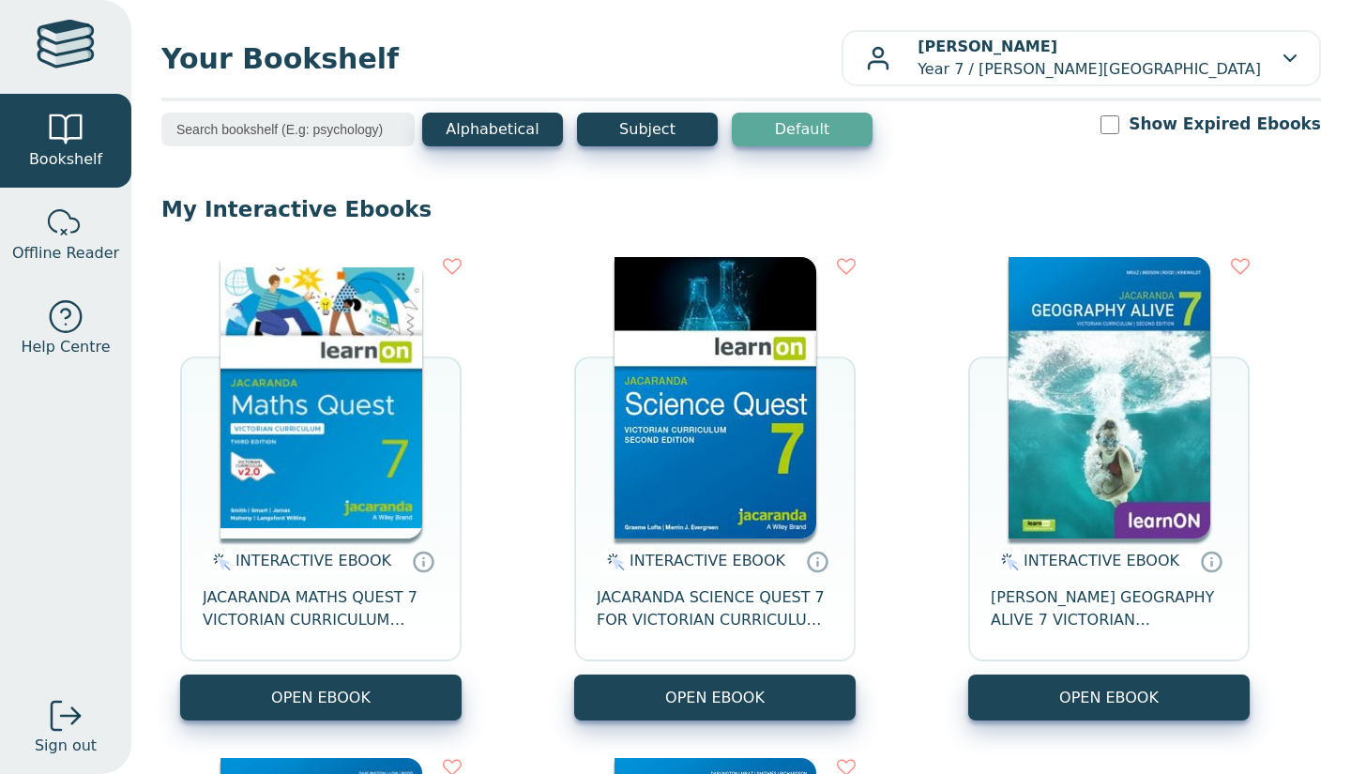
scroll to position [149, 0]
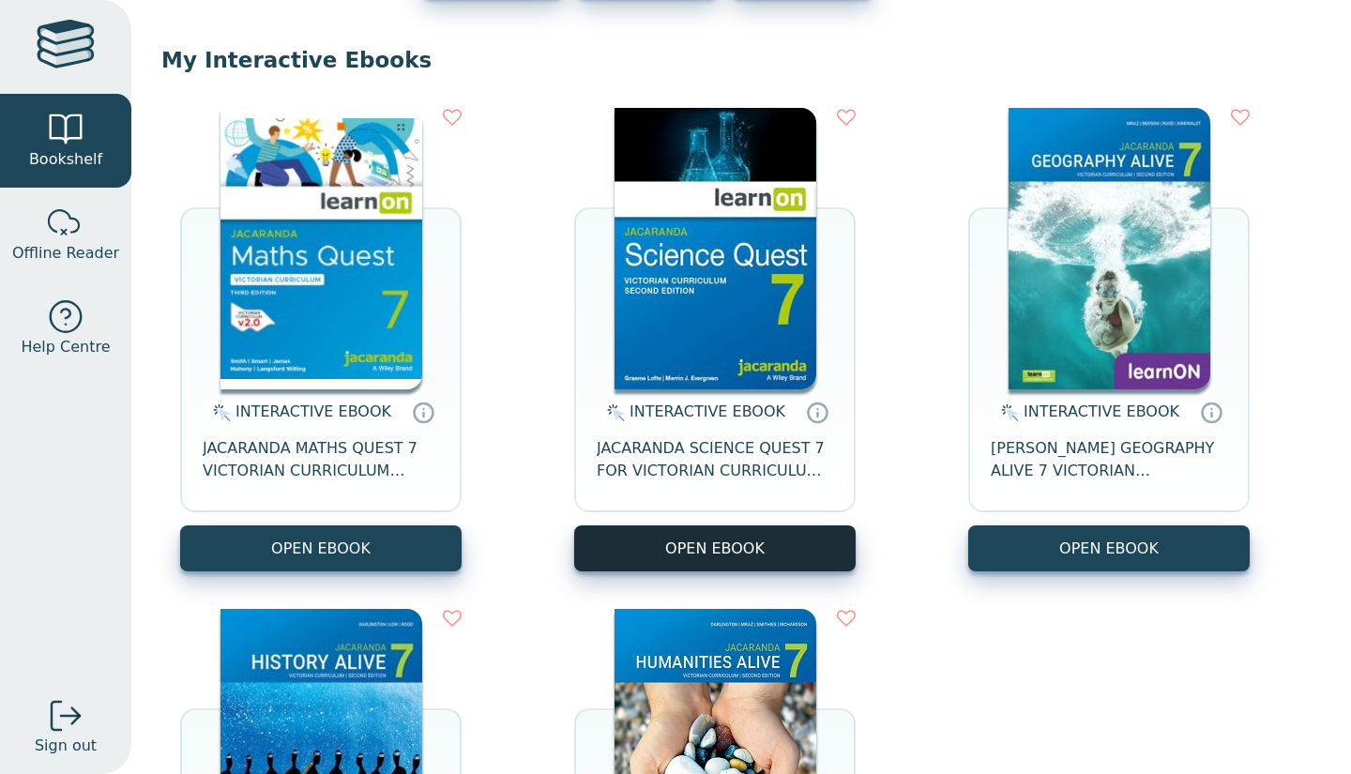
click at [623, 538] on button "OPEN EBOOK" at bounding box center [714, 548] width 281 height 46
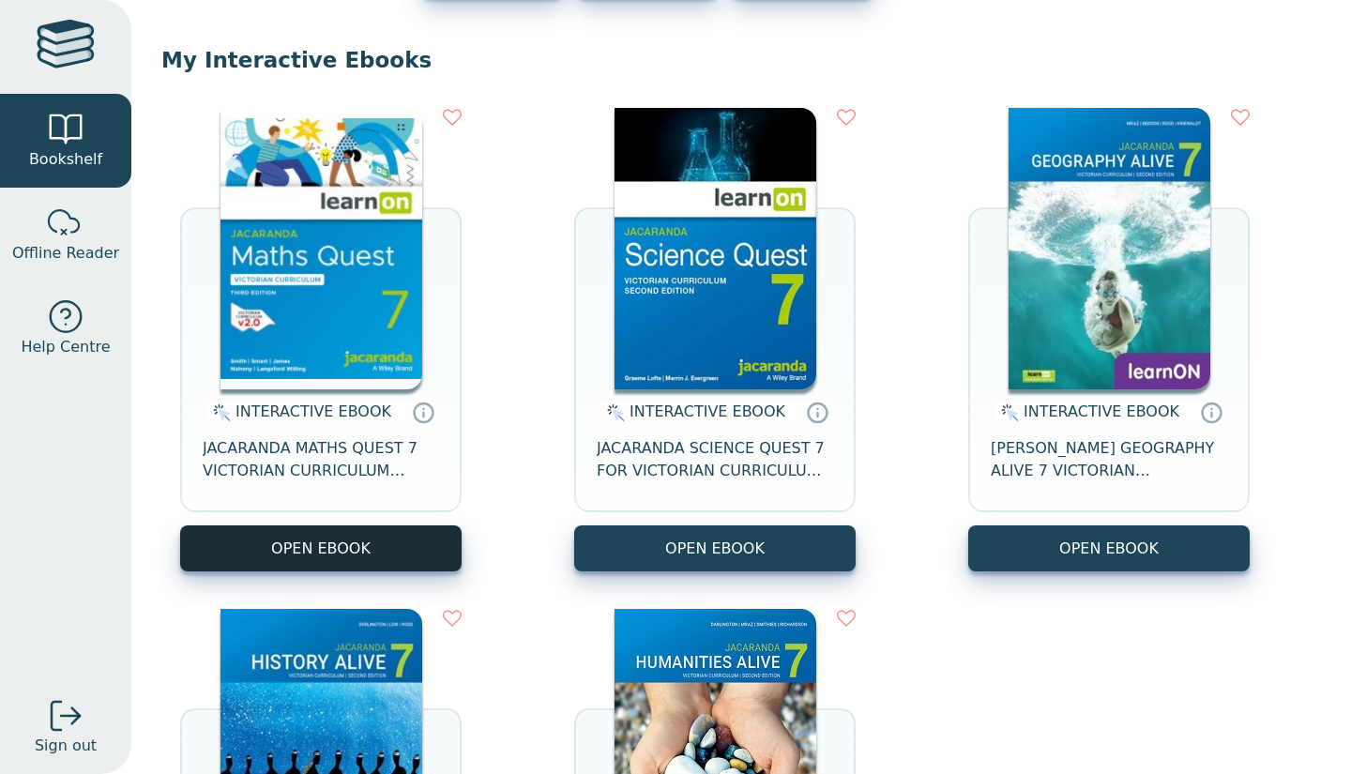
click at [408, 547] on button "OPEN EBOOK" at bounding box center [320, 548] width 281 height 46
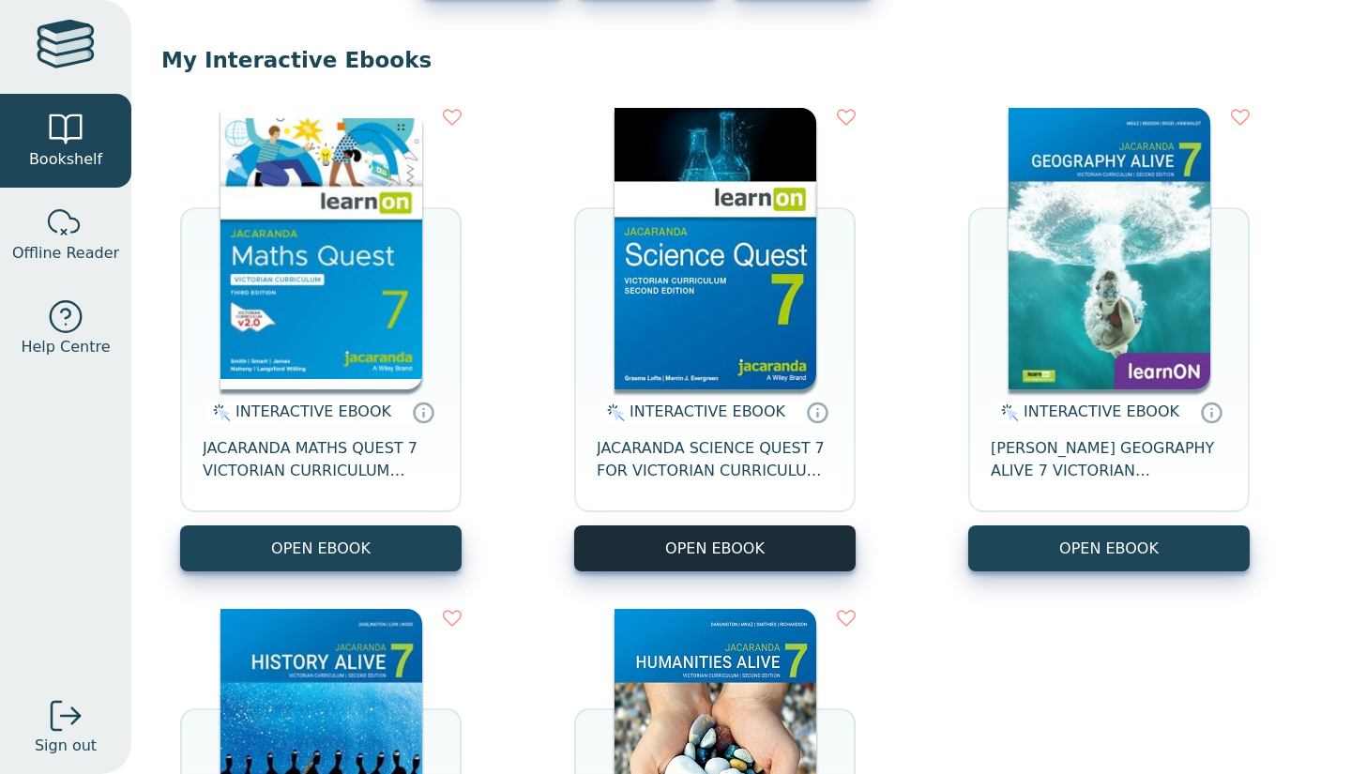
click at [719, 554] on button "OPEN EBOOK" at bounding box center [714, 548] width 281 height 46
